Goal: Information Seeking & Learning: Learn about a topic

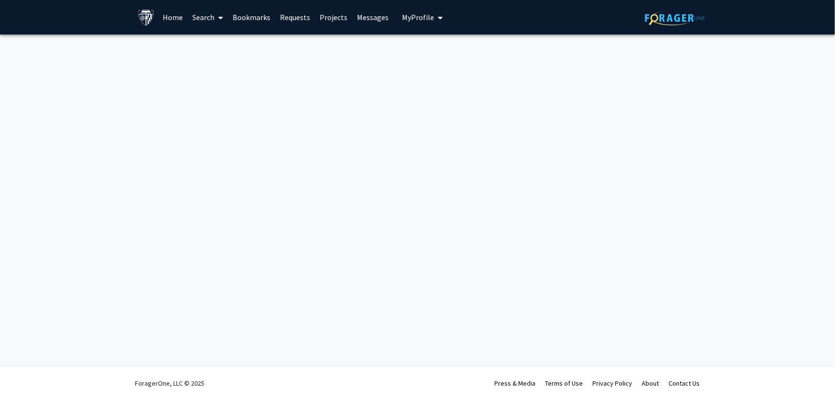
click at [179, 20] on link "Home" at bounding box center [173, 17] width 30 height 34
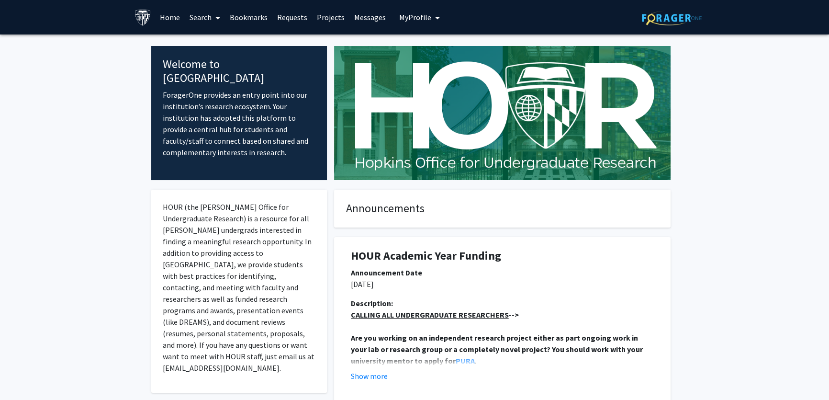
click at [202, 23] on link "Search" at bounding box center [205, 17] width 40 height 34
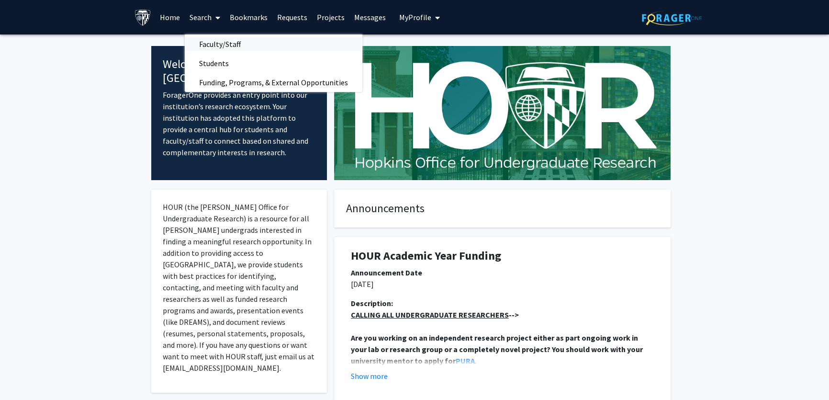
click at [214, 46] on span "Faculty/Staff" at bounding box center [220, 43] width 70 height 19
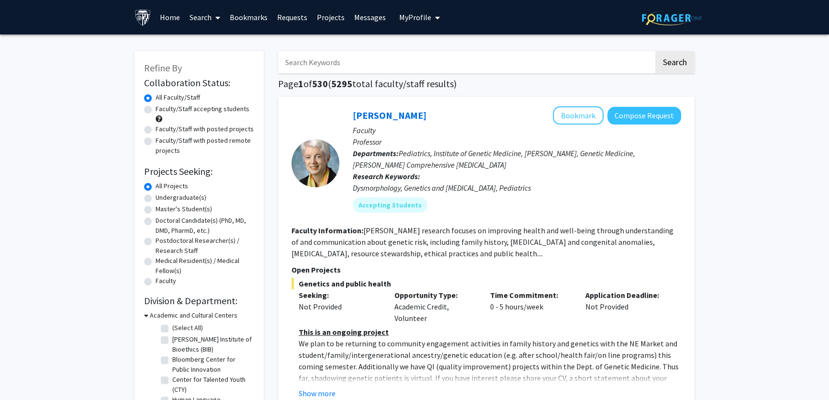
click at [156, 221] on label "Doctoral Candidate(s) (PhD, MD, DMD, PharmD, etc.)" at bounding box center [205, 225] width 99 height 20
click at [156, 221] on input "Doctoral Candidate(s) (PhD, MD, DMD, PharmD, etc.)" at bounding box center [159, 218] width 6 height 6
radio input "true"
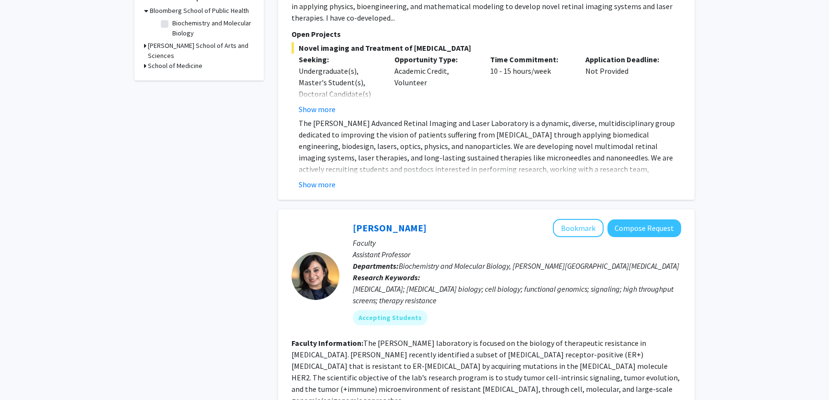
scroll to position [43, 0]
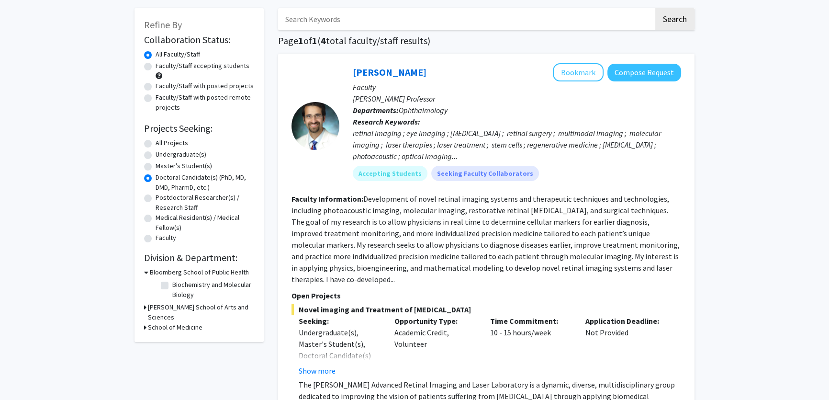
click at [156, 86] on label "Faculty/Staff with posted projects" at bounding box center [205, 86] width 98 height 10
click at [156, 86] on input "Faculty/Staff with posted projects" at bounding box center [159, 84] width 6 height 6
radio input "true"
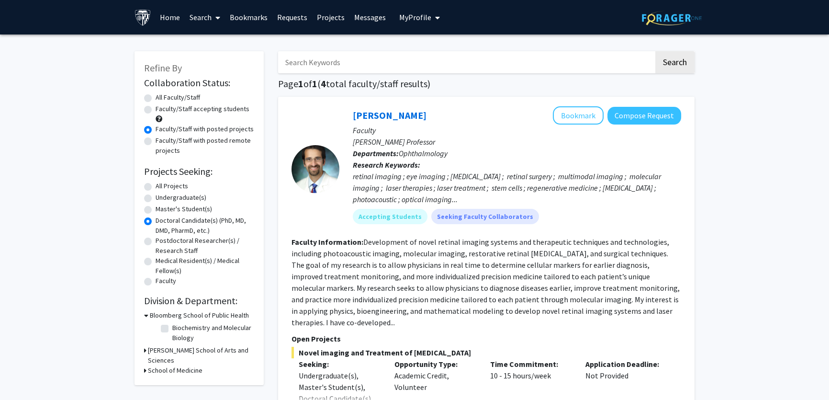
click at [156, 188] on label "All Projects" at bounding box center [172, 186] width 33 height 10
click at [156, 187] on input "All Projects" at bounding box center [159, 184] width 6 height 6
radio input "true"
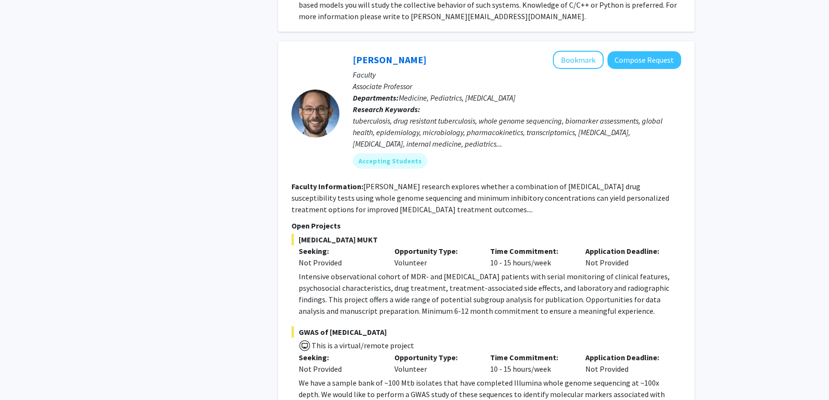
scroll to position [4566, 0]
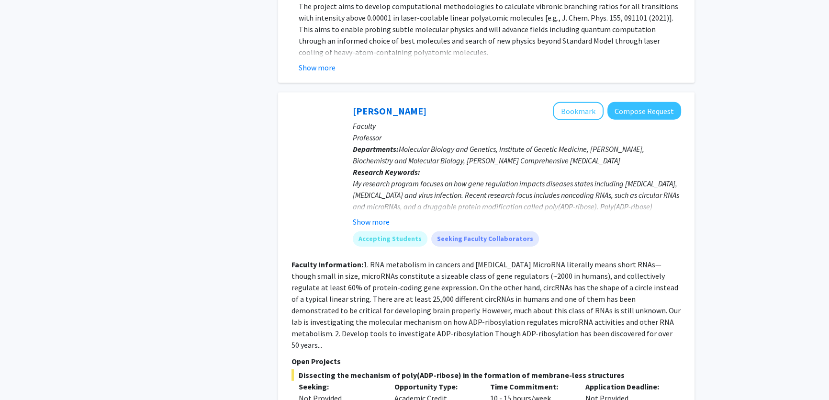
scroll to position [3476, 0]
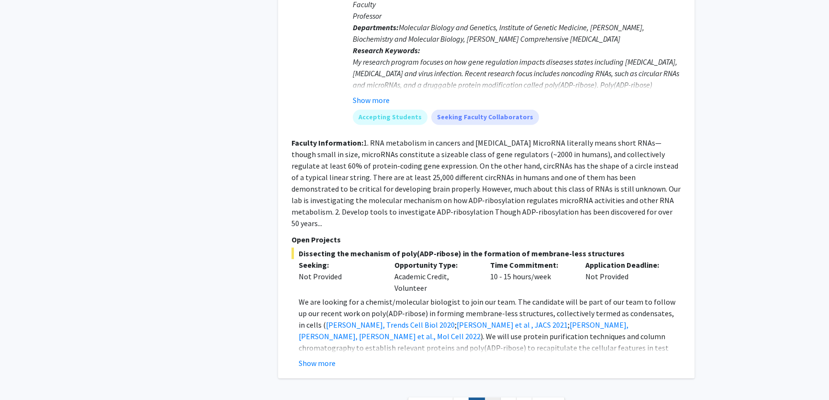
click at [490, 397] on link "3" at bounding box center [492, 405] width 16 height 17
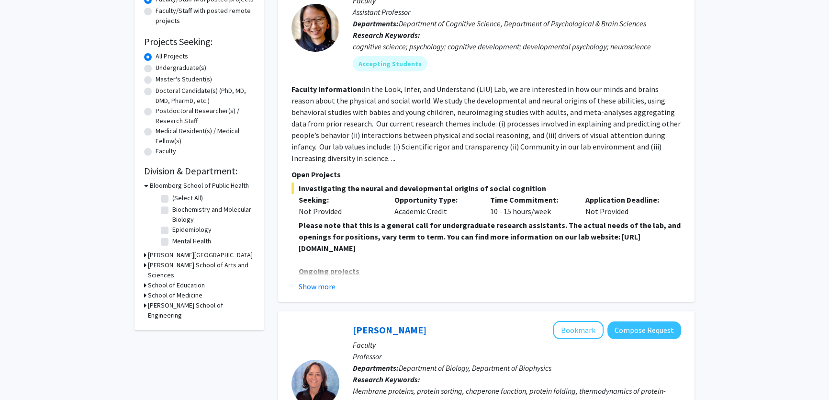
scroll to position [130, 0]
click at [302, 284] on button "Show more" at bounding box center [317, 285] width 37 height 11
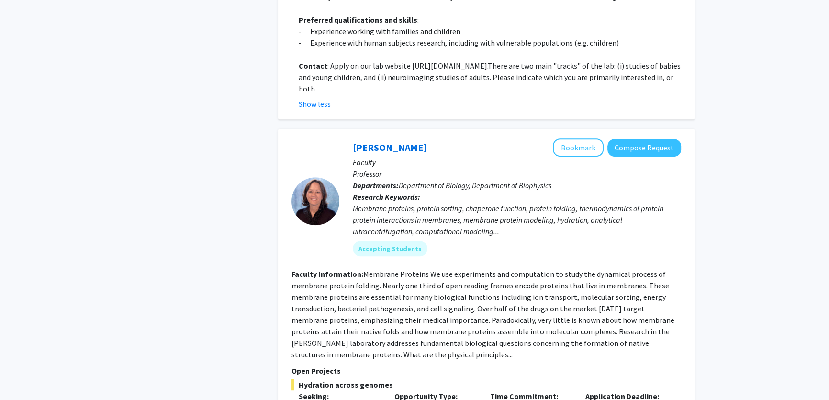
scroll to position [435, 0]
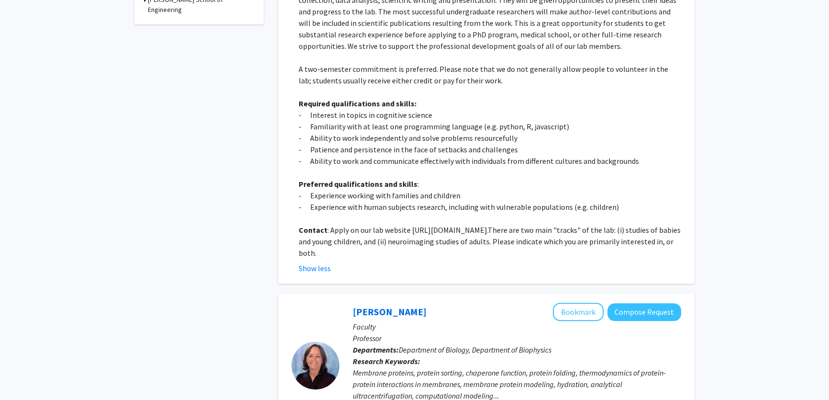
drag, startPoint x: 408, startPoint y: 229, endPoint x: 578, endPoint y: 228, distance: 170.0
click at [578, 228] on p "Contact : Apply on our lab website [URL][DOMAIN_NAME]. There are two main "trac…" at bounding box center [490, 241] width 383 height 34
copy p "[URL][DOMAIN_NAME]"
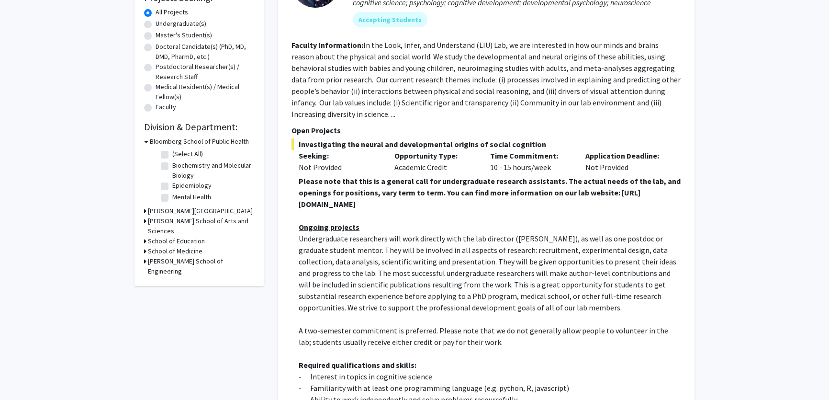
scroll to position [0, 0]
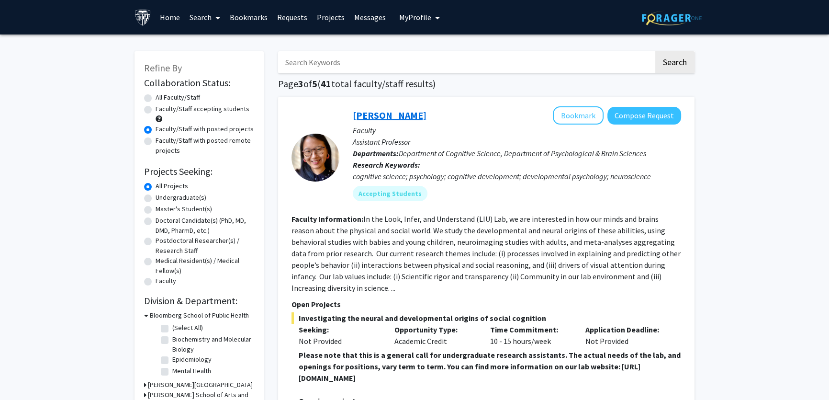
click at [363, 116] on link "[PERSON_NAME]" at bounding box center [390, 115] width 74 height 12
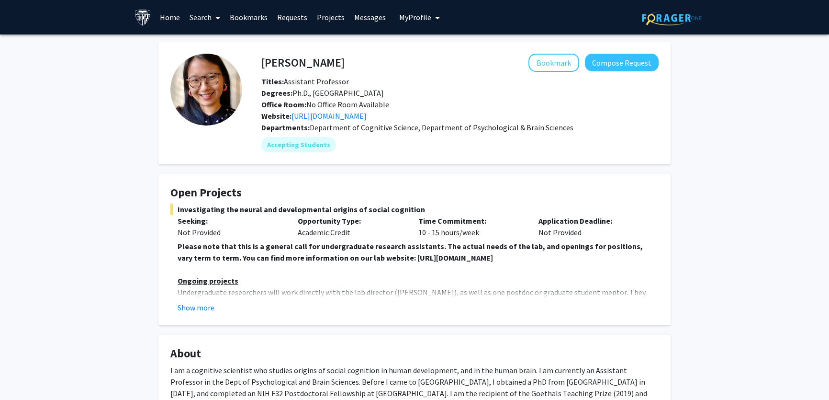
click at [228, 94] on img at bounding box center [206, 90] width 72 height 72
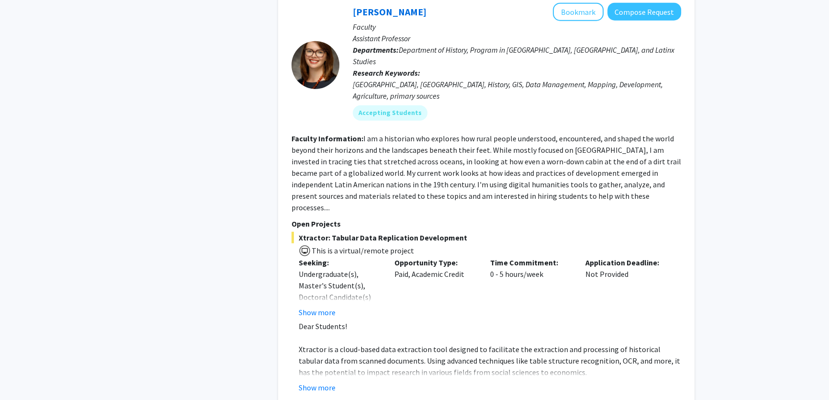
scroll to position [3351, 0]
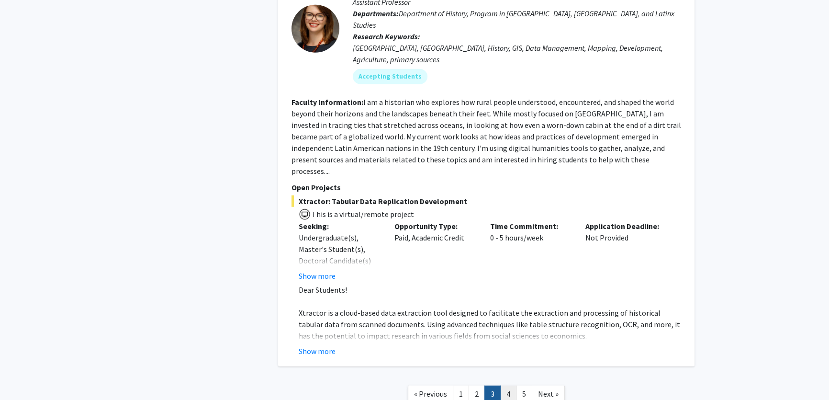
click at [506, 385] on link "4" at bounding box center [508, 393] width 16 height 17
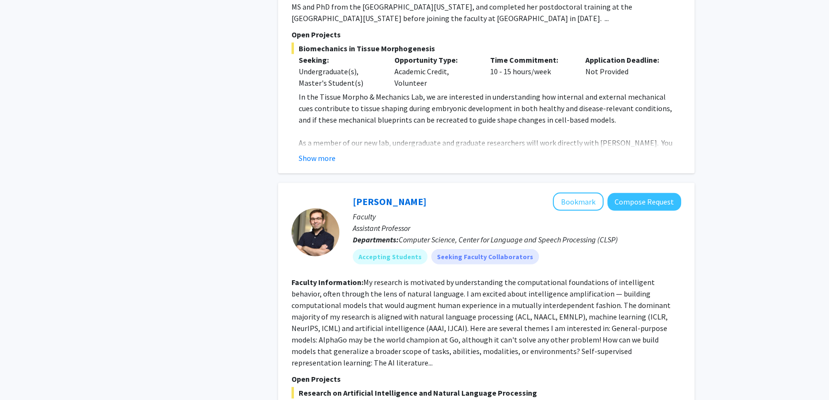
scroll to position [3466, 0]
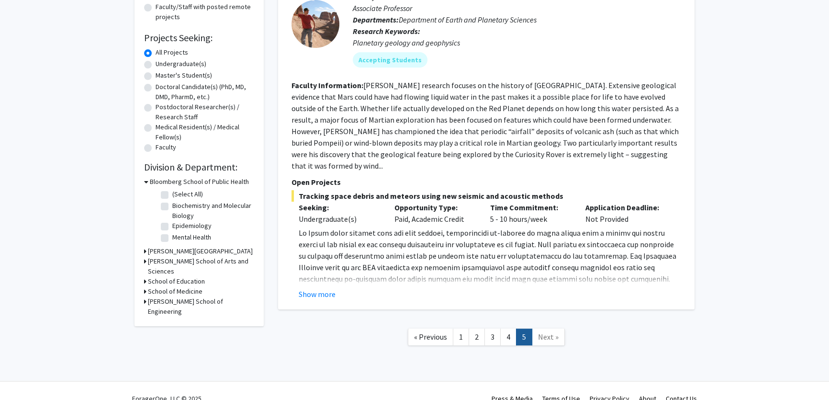
scroll to position [137, 0]
